Goal: Task Accomplishment & Management: Manage account settings

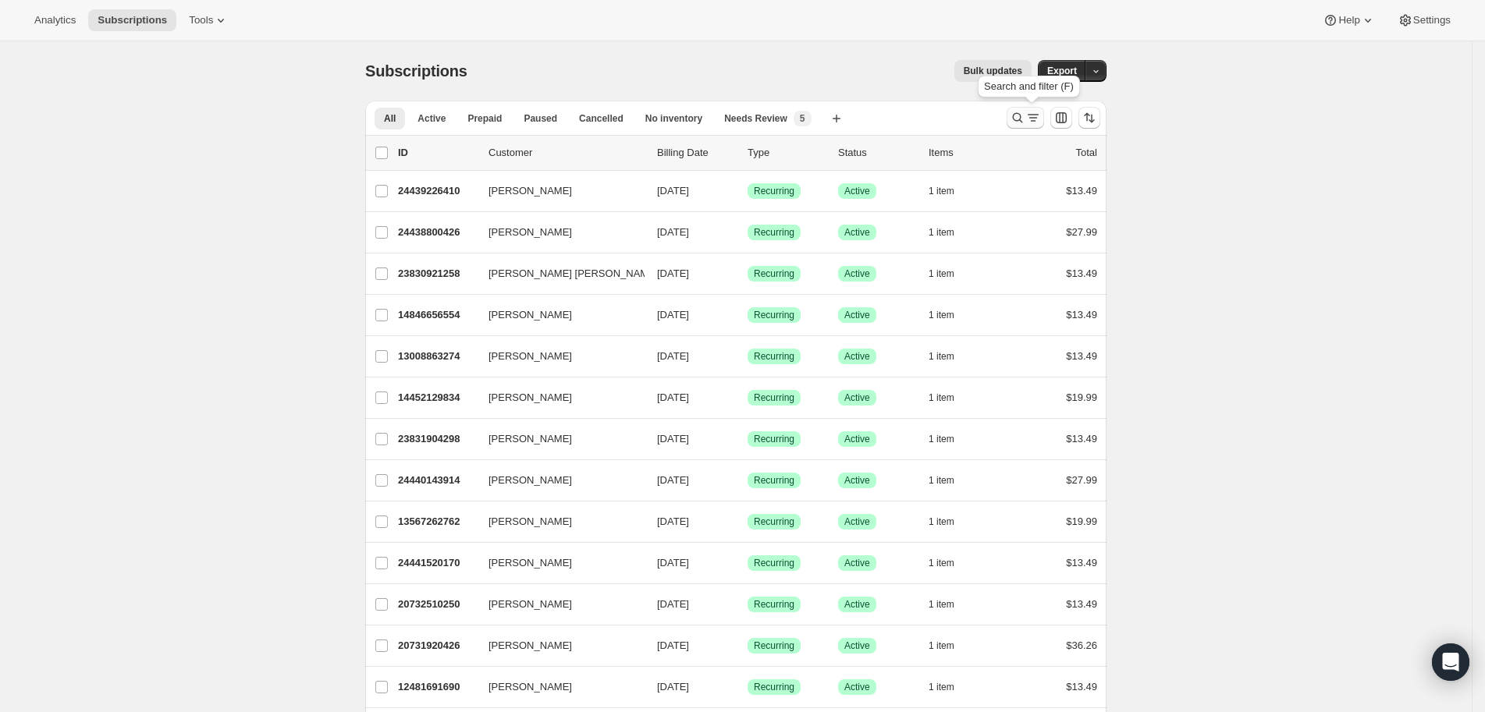
click at [1018, 117] on icon "Search and filter results" at bounding box center [1018, 118] width 16 height 16
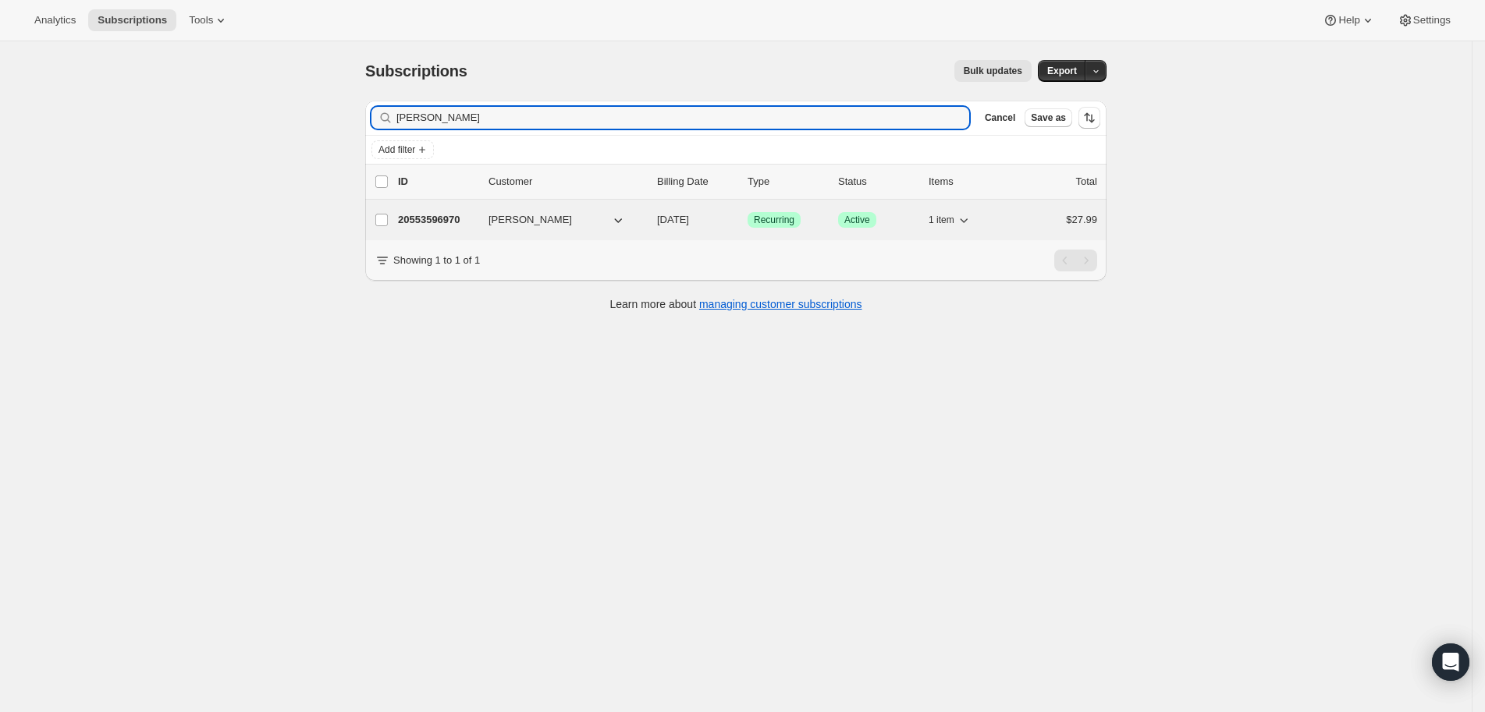
type input "[PERSON_NAME]"
click at [454, 220] on p "20553596970" at bounding box center [437, 220] width 78 height 16
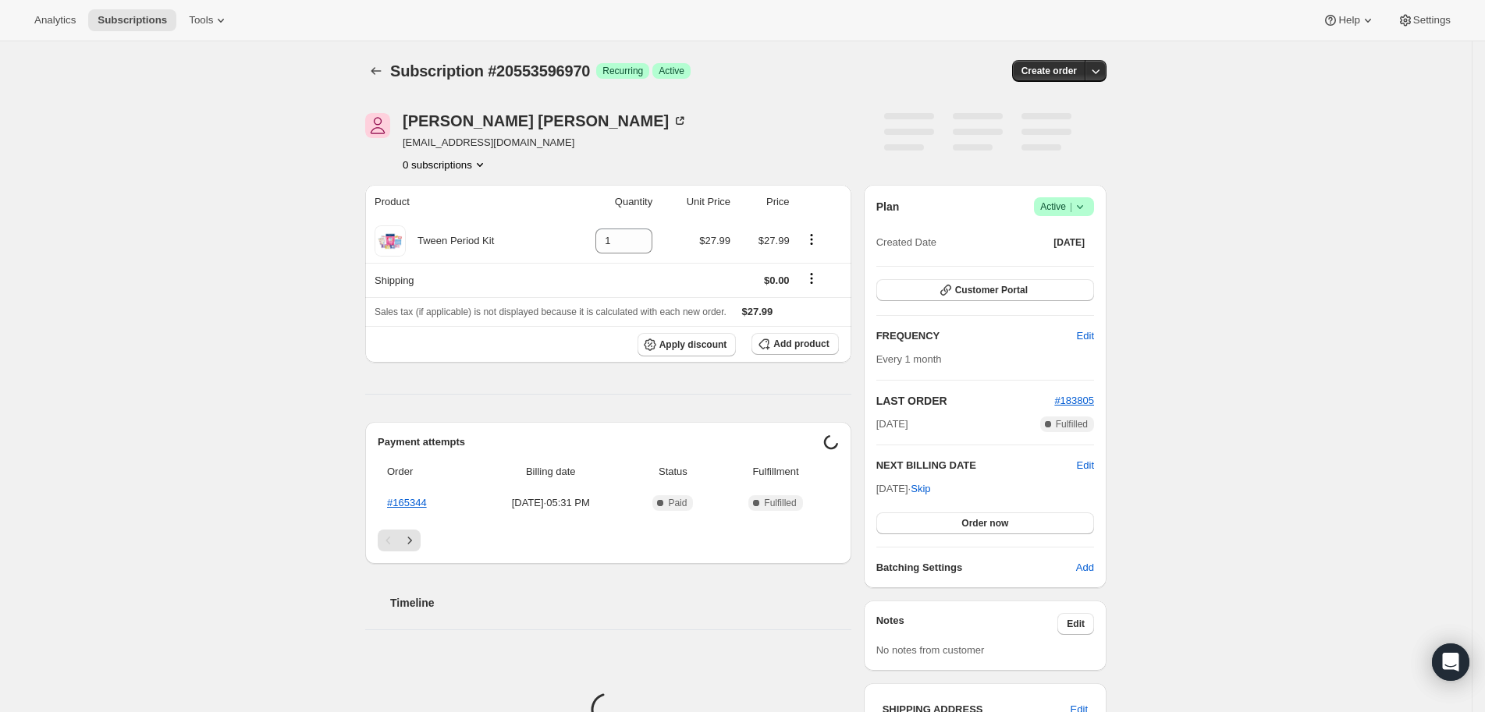
click at [708, 157] on div "[PERSON_NAME] [EMAIL_ADDRESS][DOMAIN_NAME] 0 subscriptions" at bounding box center [624, 142] width 519 height 59
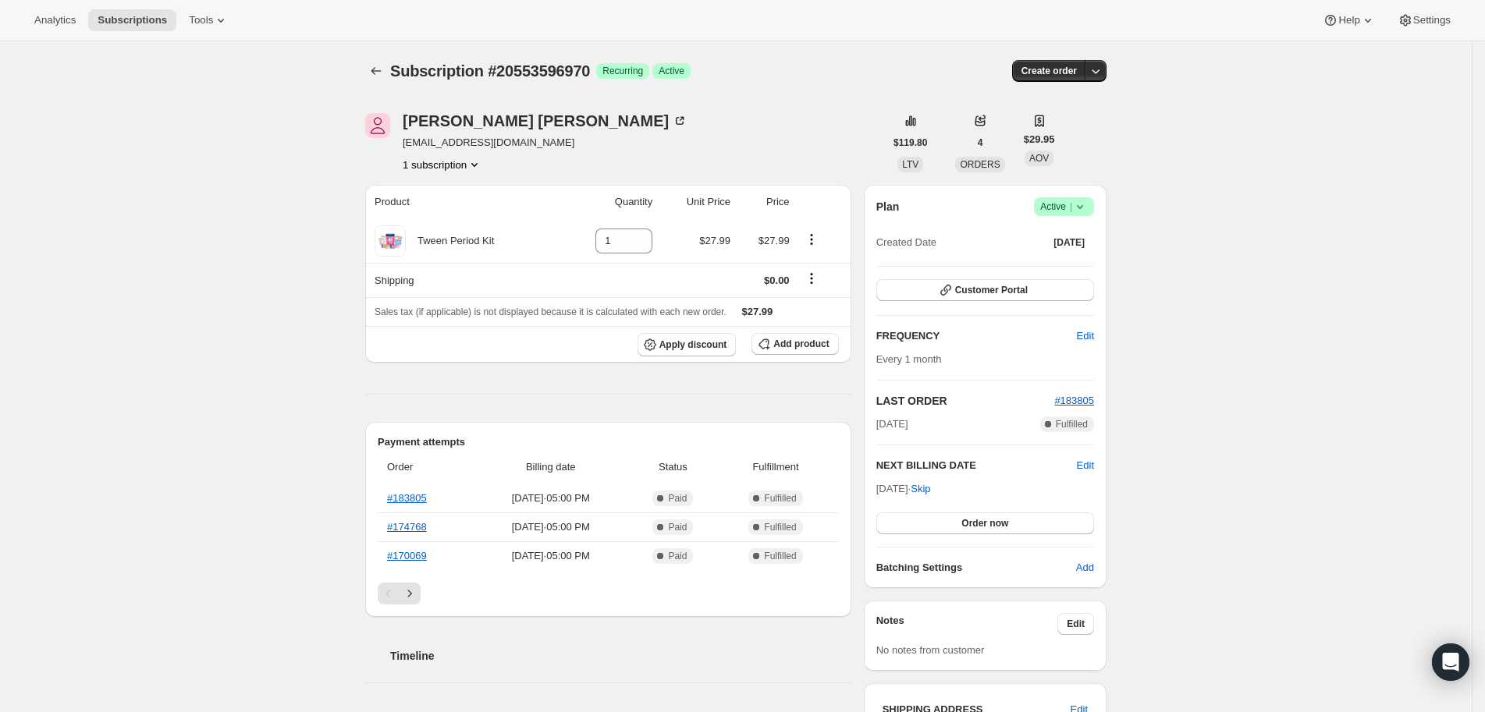
click at [1088, 214] on icon at bounding box center [1080, 207] width 16 height 16
click at [1082, 256] on span "Cancel subscription" at bounding box center [1065, 264] width 88 height 16
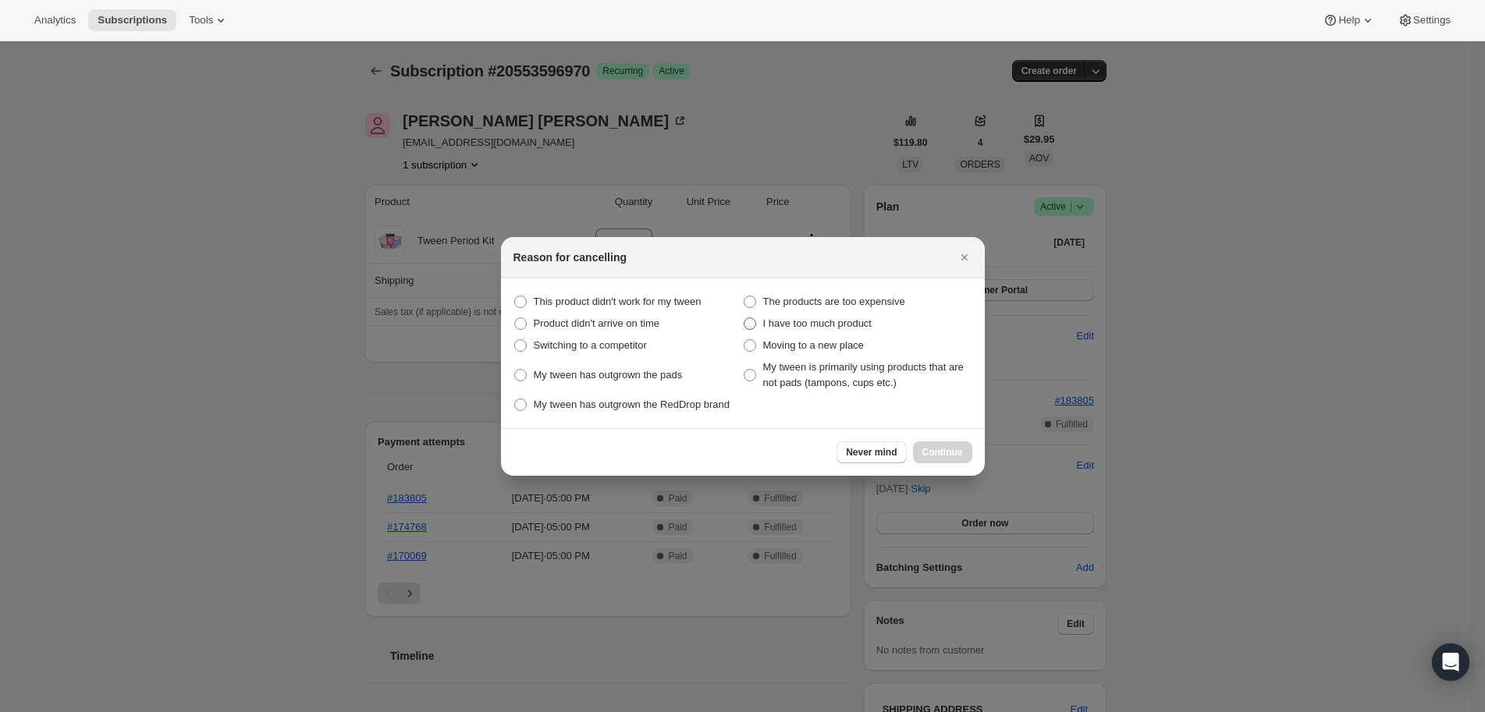
click at [806, 319] on span "I have too much product" at bounding box center [817, 324] width 108 height 12
click at [744, 318] on product "I have too much product" at bounding box center [744, 318] width 1 height 1
radio product "true"
click at [949, 459] on span "Continue" at bounding box center [942, 452] width 41 height 12
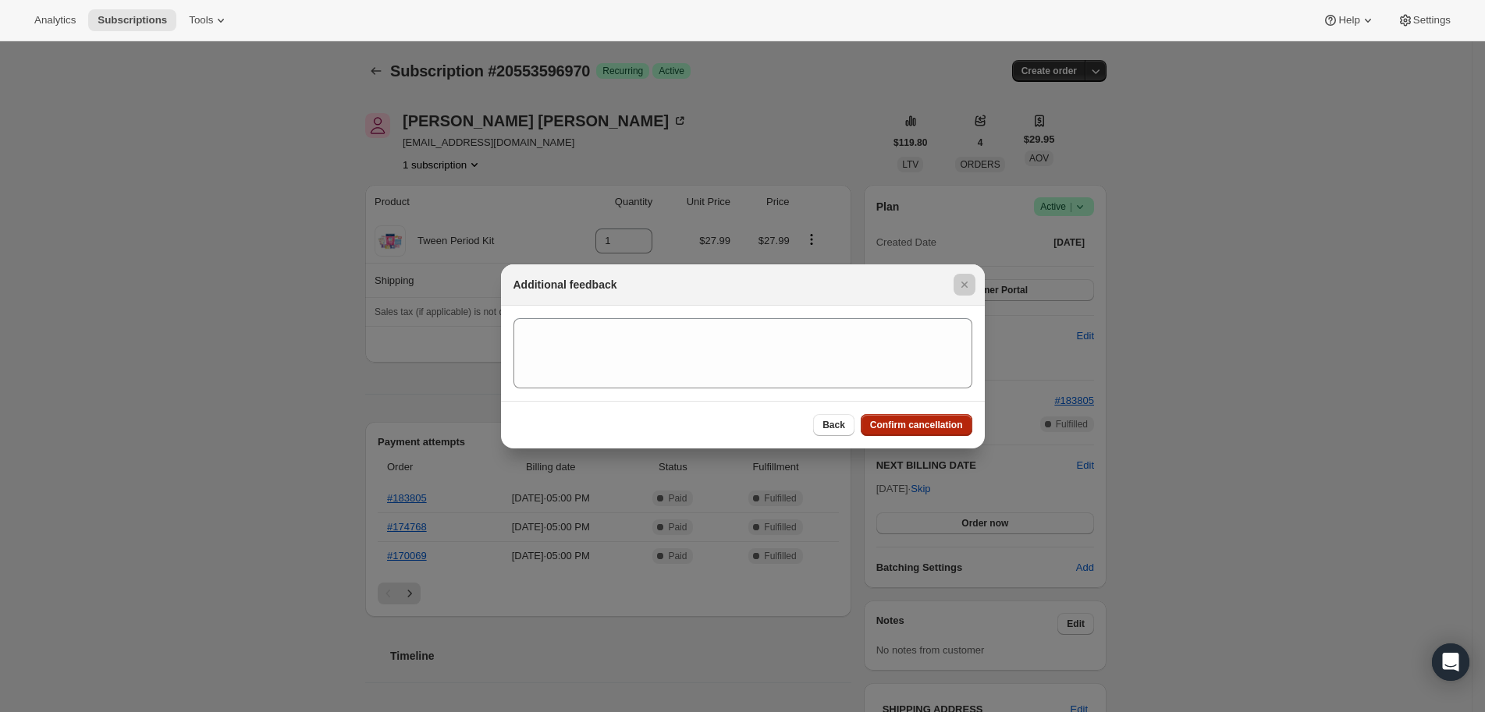
click at [949, 462] on div at bounding box center [742, 356] width 1485 height 712
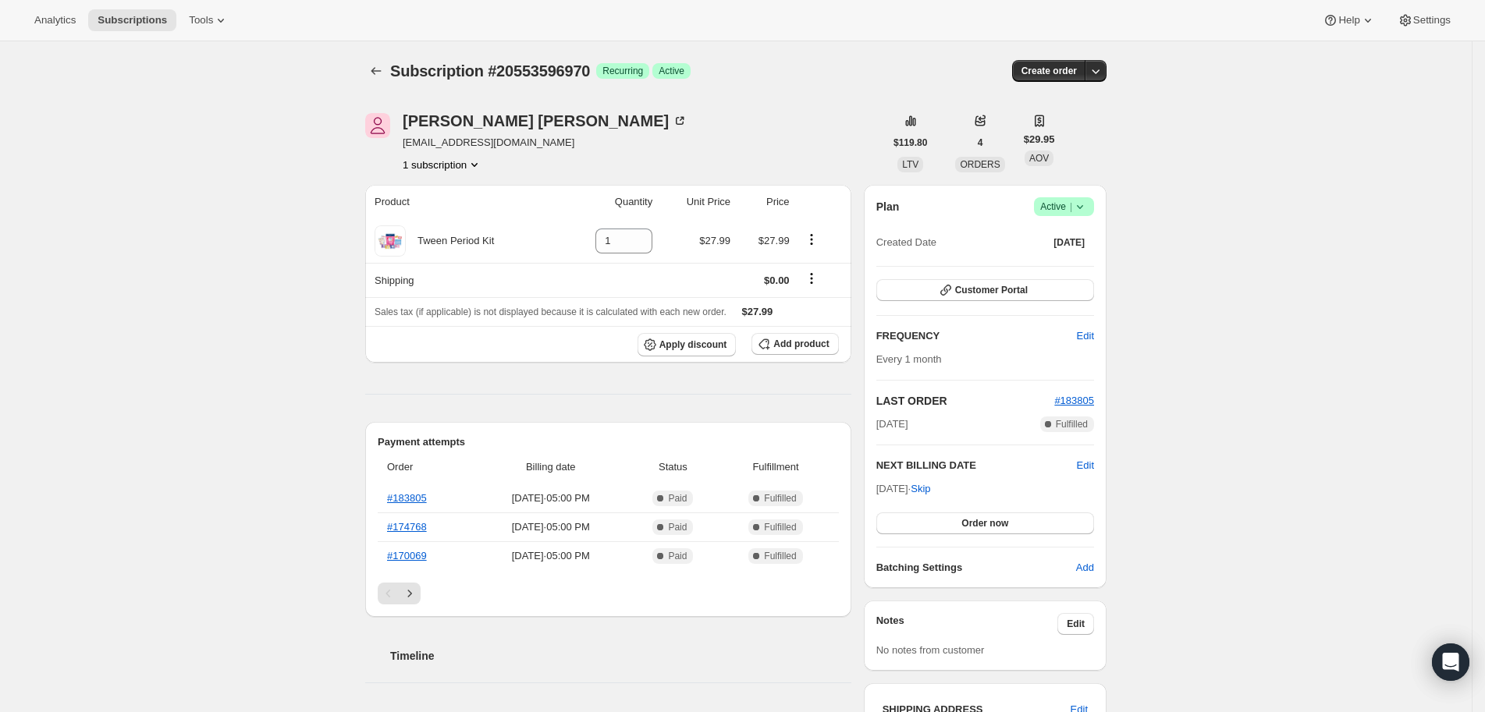
click at [1088, 211] on icon at bounding box center [1080, 207] width 16 height 16
click at [1085, 251] on button "Cancel subscription" at bounding box center [1065, 263] width 98 height 25
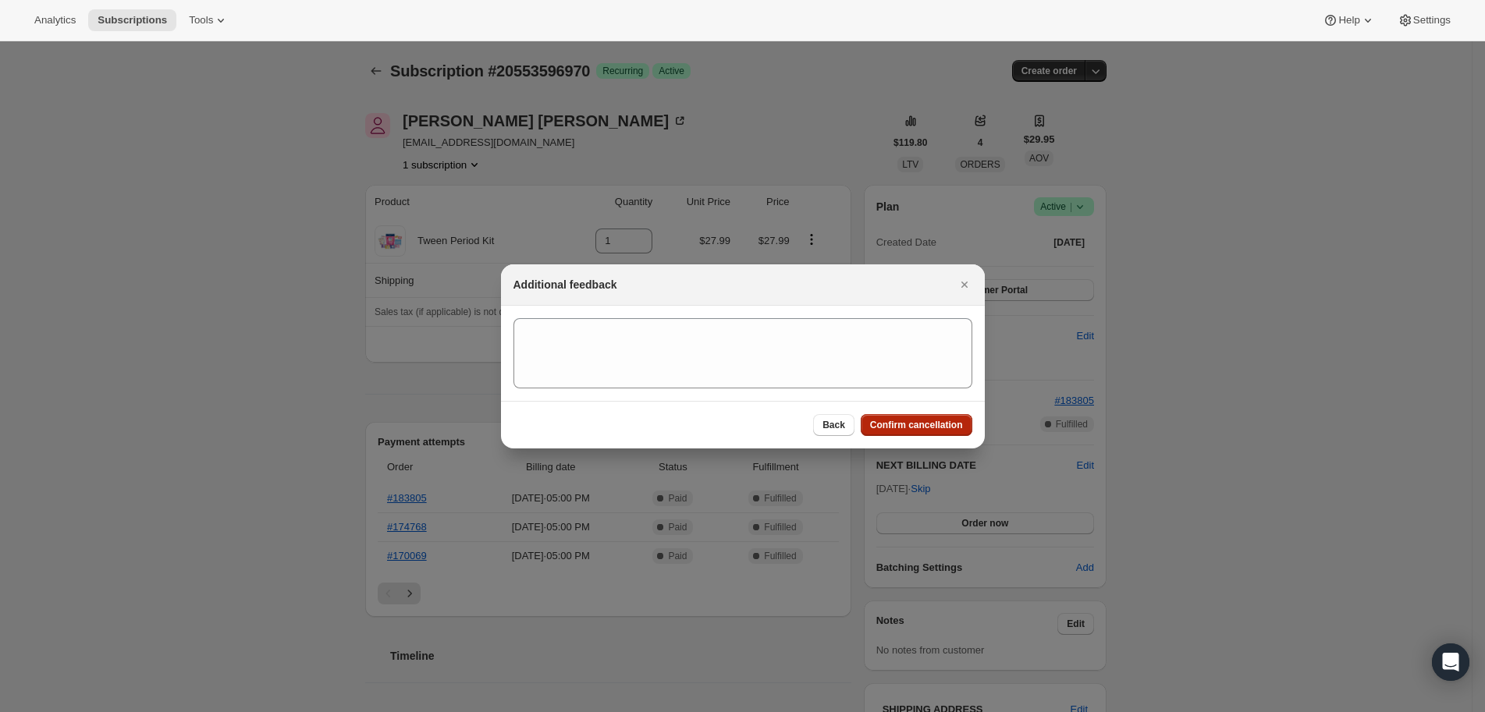
click at [962, 428] on button "Confirm cancellation" at bounding box center [917, 425] width 112 height 22
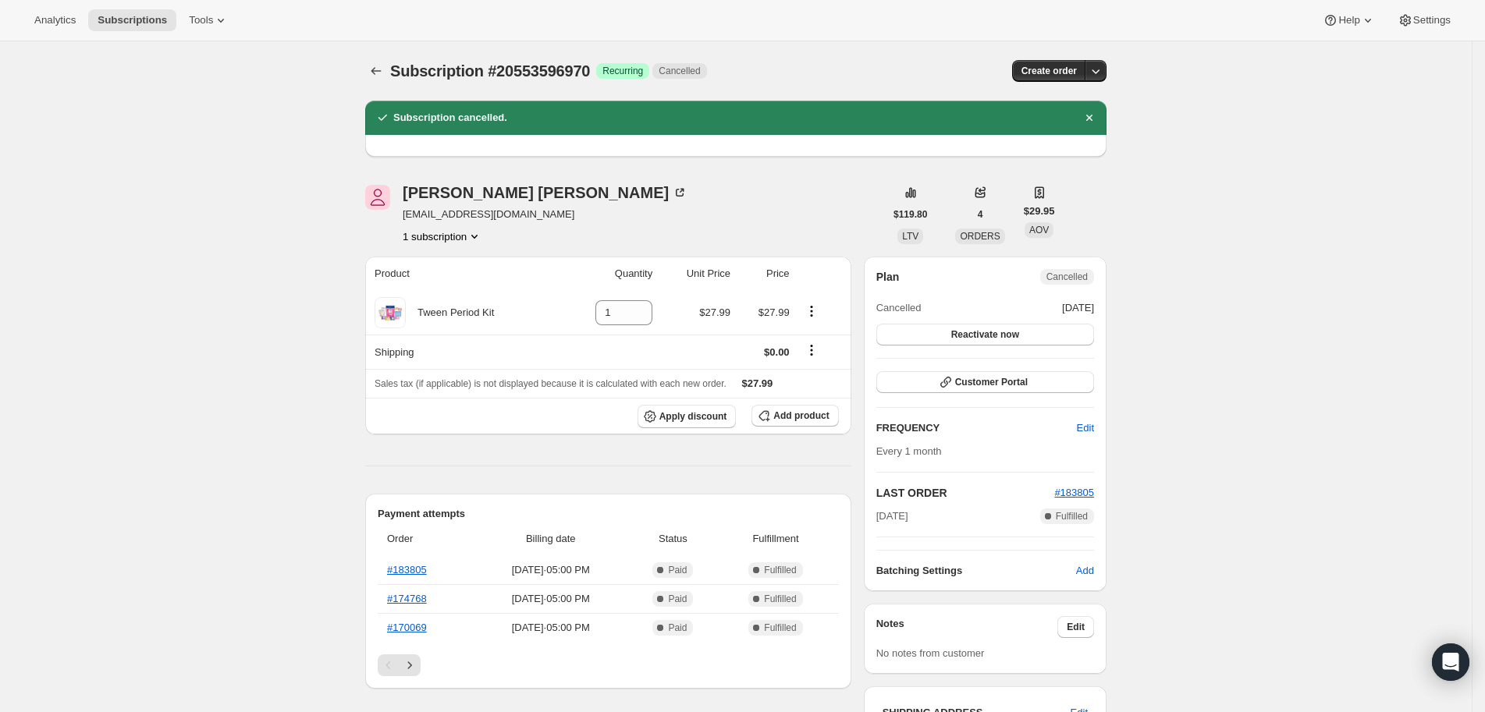
click at [654, 190] on div "[PERSON_NAME] [EMAIL_ADDRESS][DOMAIN_NAME] 1 subscription" at bounding box center [624, 214] width 519 height 59
